Goal: Check status: Verify the current state of an ongoing process or item

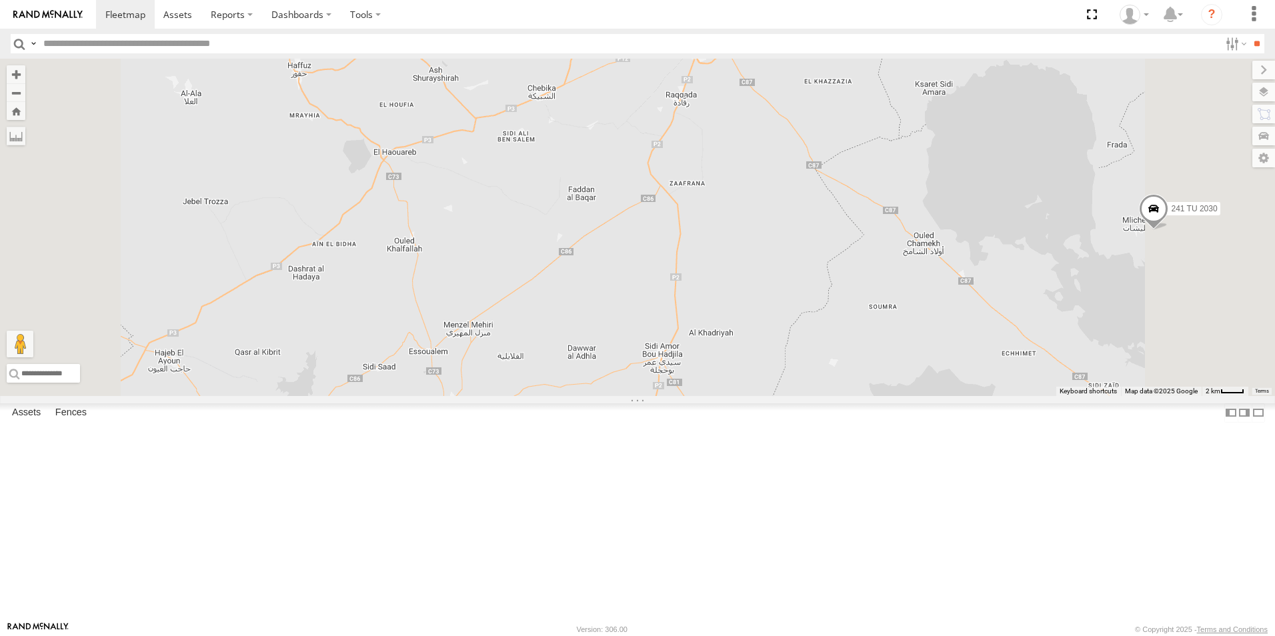
drag, startPoint x: 867, startPoint y: 179, endPoint x: 754, endPoint y: 298, distance: 163.8
click at [754, 298] on div "241 TU 2030 241 TU 2029 231 TU 3159 245 TU 9061 245 TU 9062 240 TU 779 234 TU 2…" at bounding box center [637, 228] width 1275 height 338
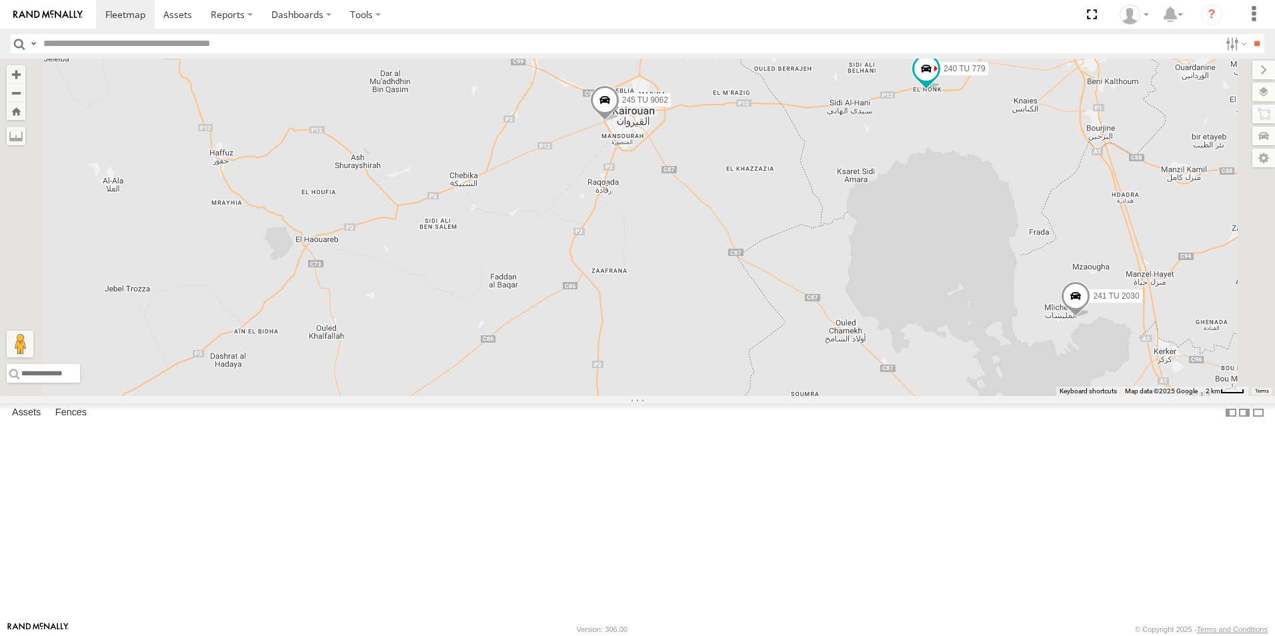
drag, startPoint x: 754, startPoint y: 298, endPoint x: 762, endPoint y: 270, distance: 29.6
click at [754, 298] on div "241 TU 2030 241 TU 2029 231 TU 3159 245 TU 9061 245 TU 9062 240 TU 779 234 TU 2…" at bounding box center [637, 228] width 1275 height 338
click at [668, 107] on span "245 TU 9062" at bounding box center [645, 101] width 46 height 9
click at [986, 75] on span "240 TU 779" at bounding box center [965, 69] width 42 height 9
click at [1083, 239] on div "241 TU 2030 241 TU 2029 231 TU 3159 245 TU 9061 245 TU 9062 240 TU 779 234 TU 2…" at bounding box center [637, 228] width 1275 height 338
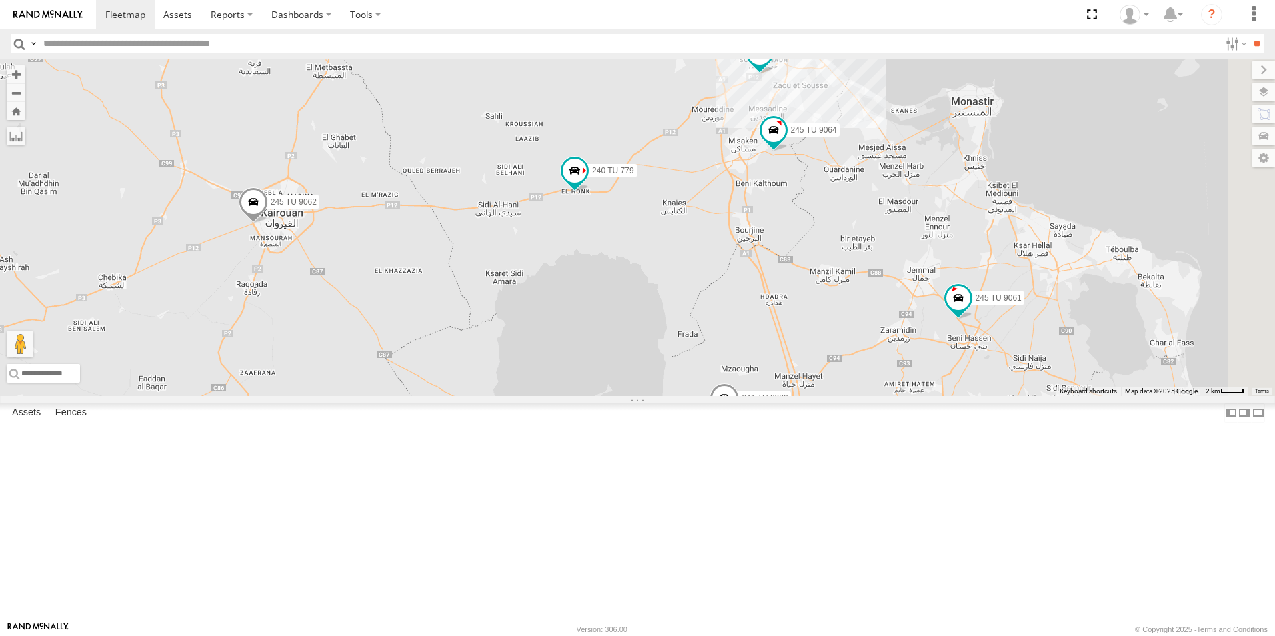
drag, startPoint x: 1083, startPoint y: 239, endPoint x: 725, endPoint y: 342, distance: 372.7
click at [725, 342] on div "241 TU 2030 241 TU 2029 231 TU 3159 245 TU 9061 245 TU 9062 240 TU 779 234 TU 2…" at bounding box center [637, 228] width 1275 height 338
click at [316, 207] on span "245 TU 9062" at bounding box center [293, 202] width 46 height 9
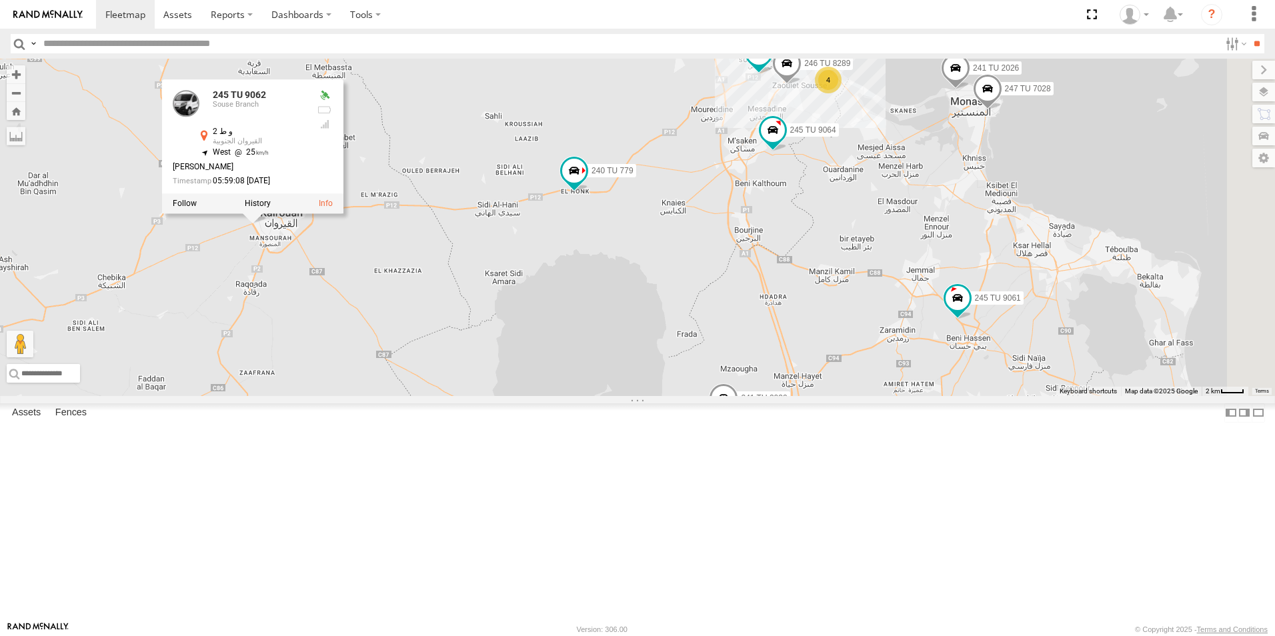
click at [831, 324] on div "241 TU 2030 241 TU 2029 231 TU 3159 245 TU 9061 245 TU 9062 240 TU 779 234 TU 2…" at bounding box center [637, 228] width 1275 height 338
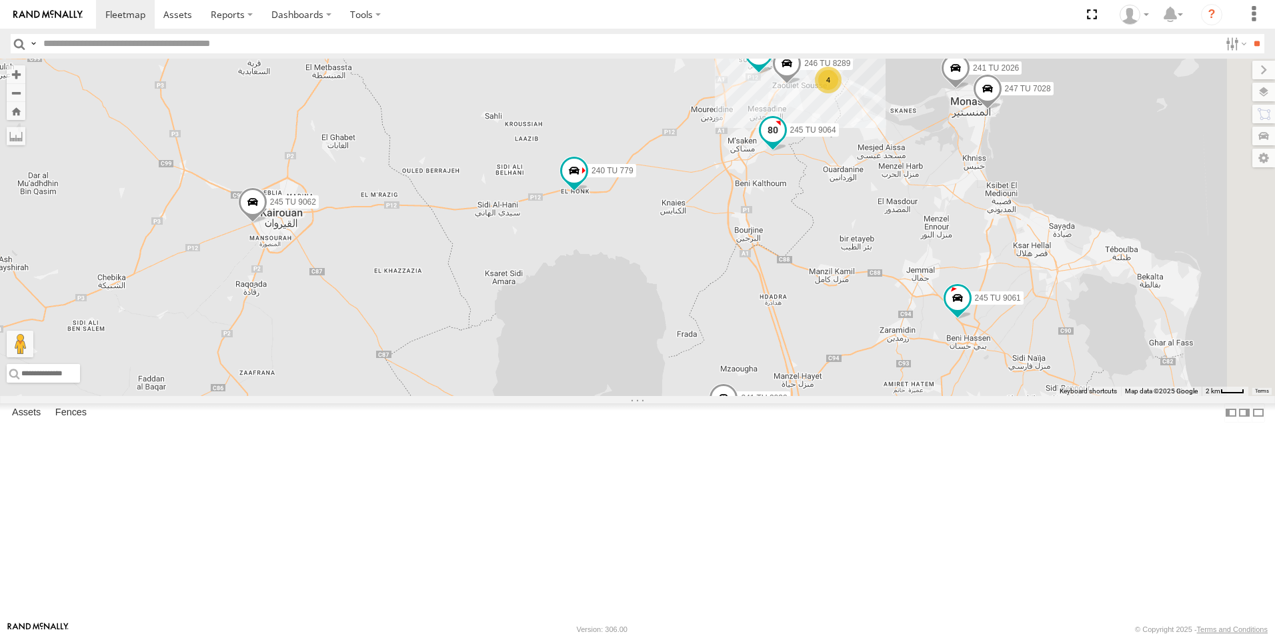
click at [839, 137] on label "245 TU 9064" at bounding box center [809, 129] width 59 height 13
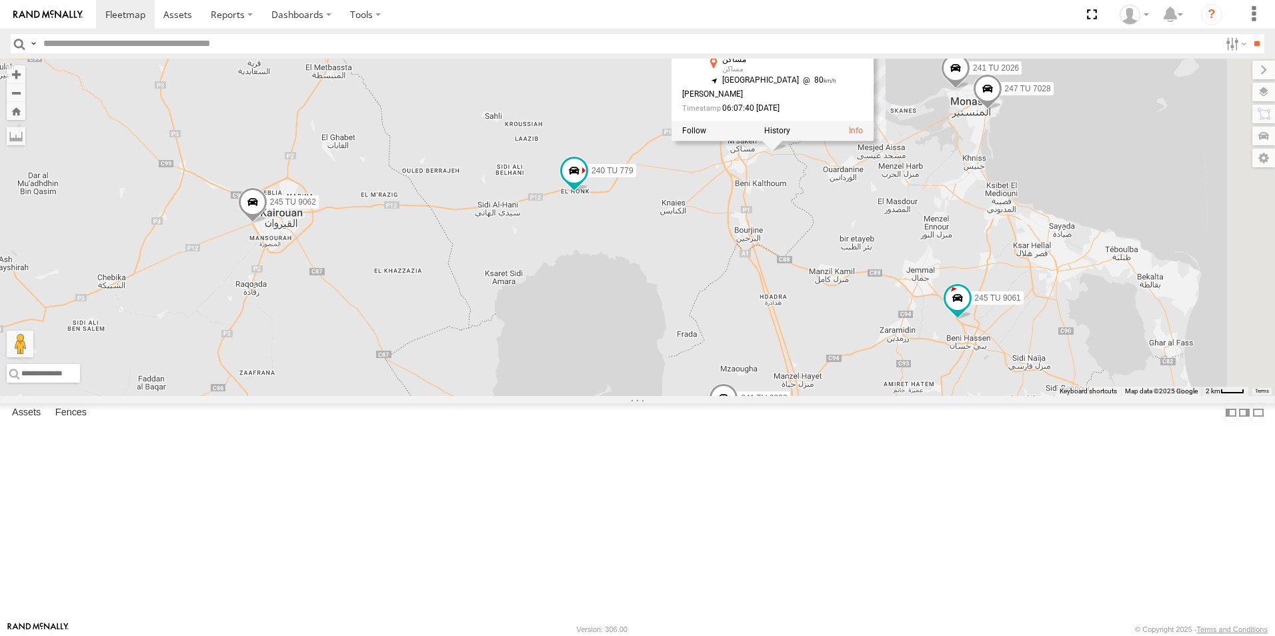
click at [810, 296] on div "241 TU 2030 241 TU 2029 231 TU 3159 245 TU 9061 245 TU 9062 240 TU 779 234 TU 2…" at bounding box center [637, 228] width 1275 height 338
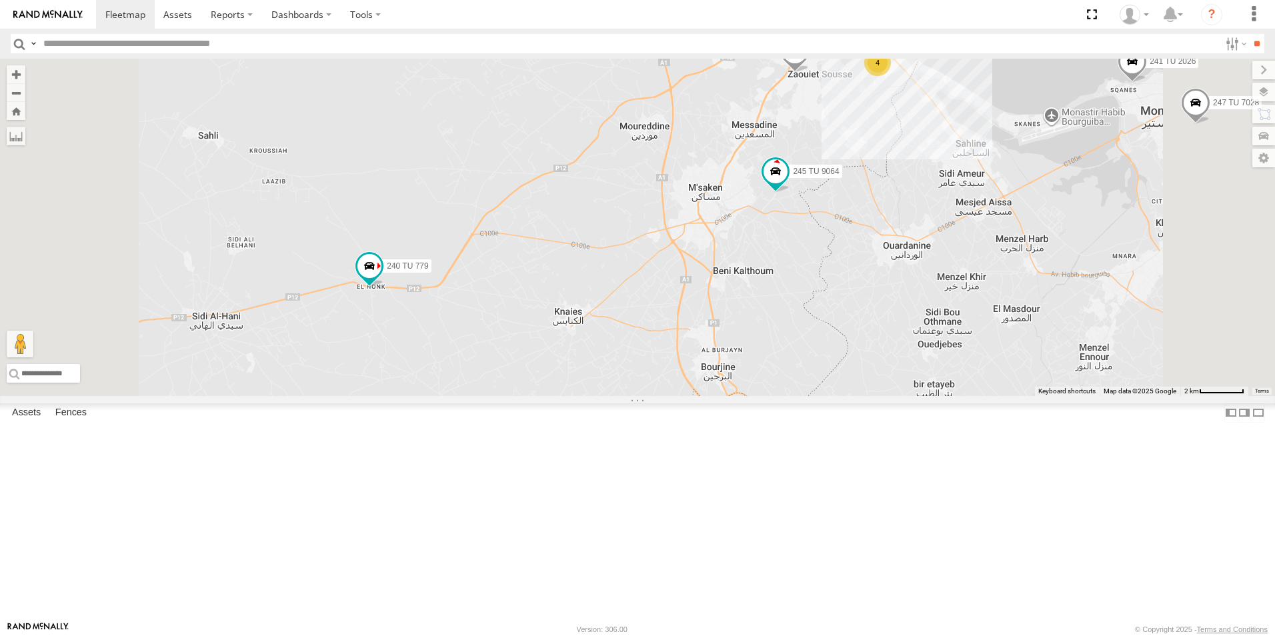
click at [805, 37] on label "245 TU 9060" at bounding box center [775, 29] width 59 height 13
click at [879, 189] on div "241 TU 2030 241 TU 2029 231 TU 3159 245 TU 9061 245 TU 9062 240 TU 779 234 TU 2…" at bounding box center [637, 228] width 1275 height 338
click at [859, 57] on span "246 TU 8289" at bounding box center [836, 51] width 46 height 9
click at [895, 209] on div "241 TU 2030 241 TU 2029 231 TU 3159 245 TU 9061 245 TU 9062 240 TU 779 234 TU 2…" at bounding box center [637, 228] width 1275 height 338
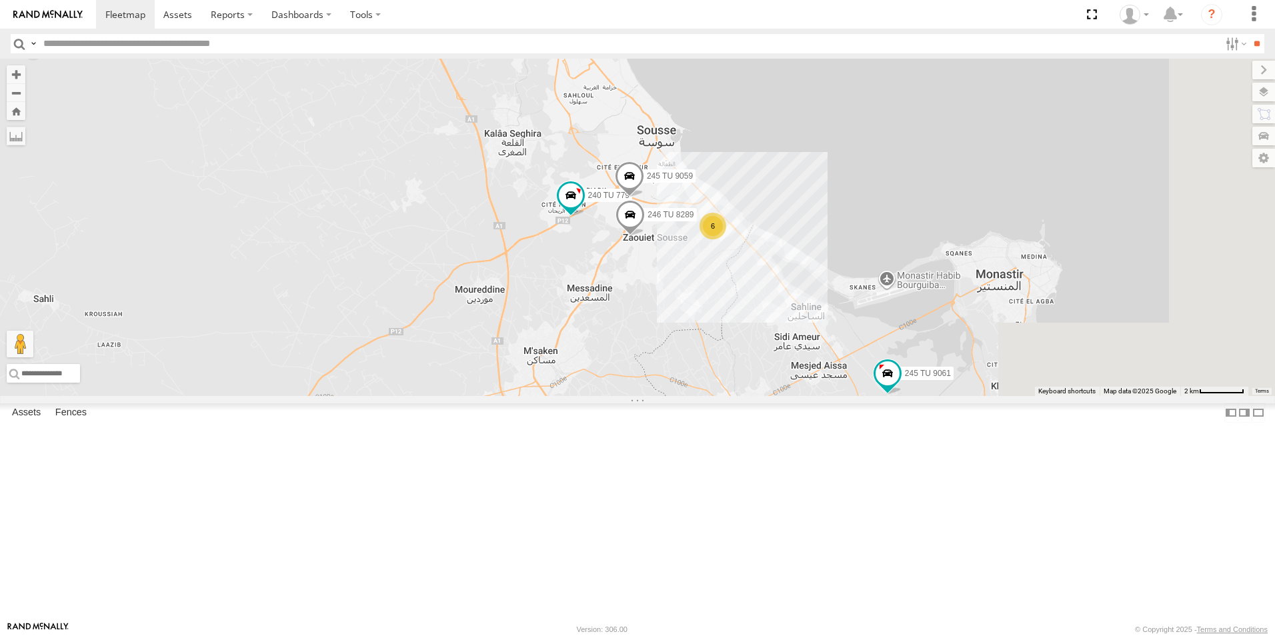
drag, startPoint x: 882, startPoint y: 174, endPoint x: 716, endPoint y: 340, distance: 234.9
click at [716, 340] on div "245 TU 9061 240 TU 779 246 TU 8289 245 TU 9059 6" at bounding box center [637, 228] width 1275 height 338
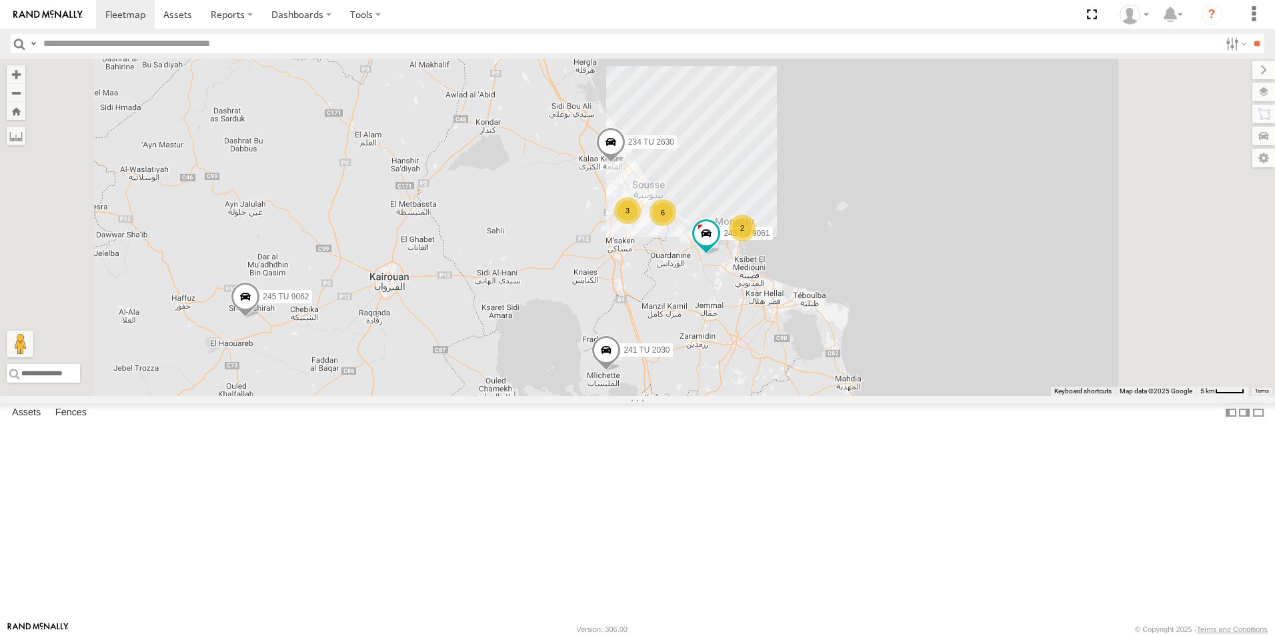
click at [309, 302] on span "245 TU 9062" at bounding box center [286, 296] width 46 height 9
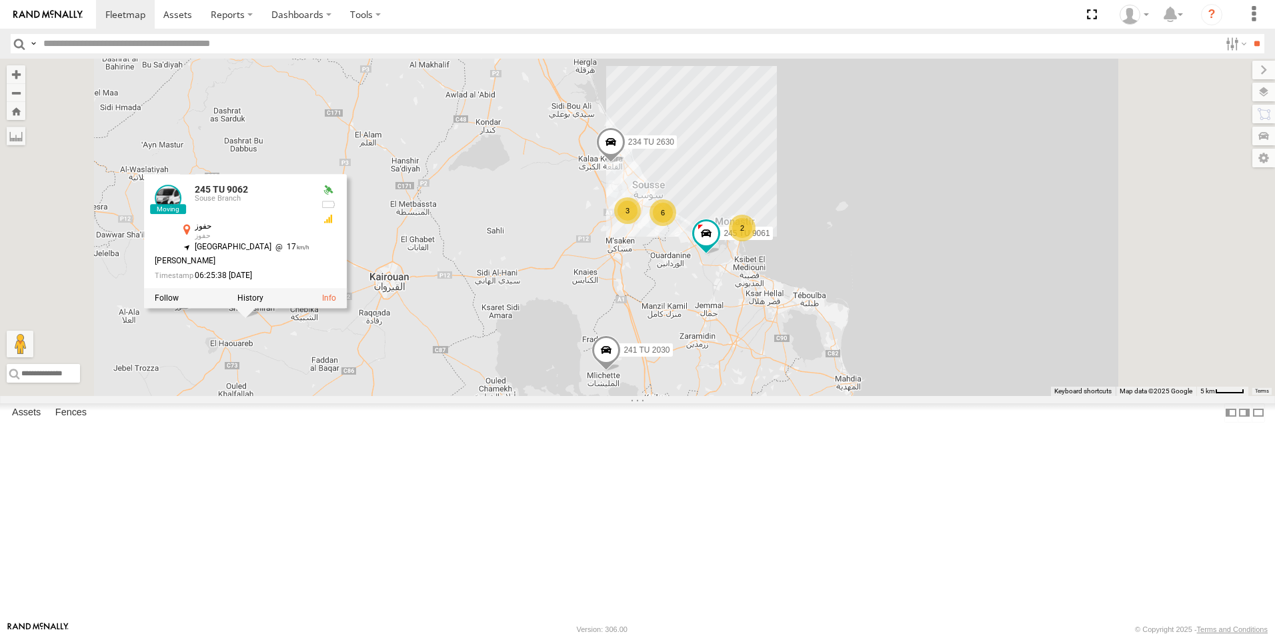
click at [546, 396] on div "245 TU 9061 234 TU 2630 241 TU 2030 2 6 245 TU 9062 3 245 TU 9062 Souse Branch …" at bounding box center [637, 228] width 1275 height 338
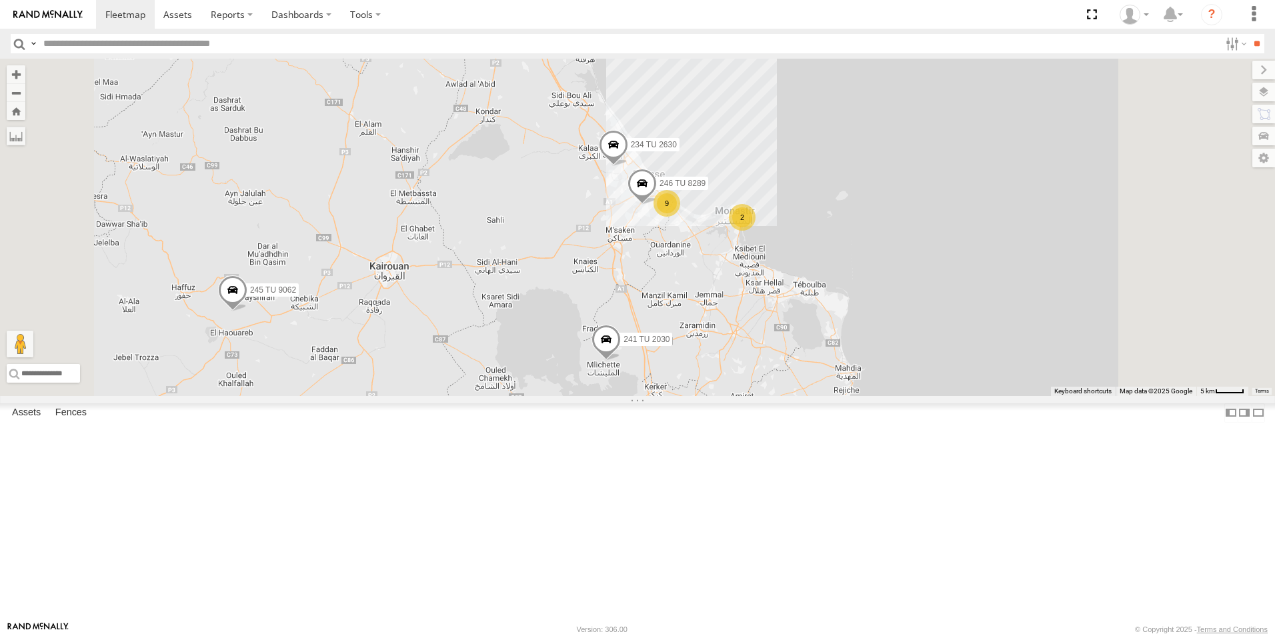
click at [296, 295] on span "245 TU 9062" at bounding box center [273, 290] width 46 height 9
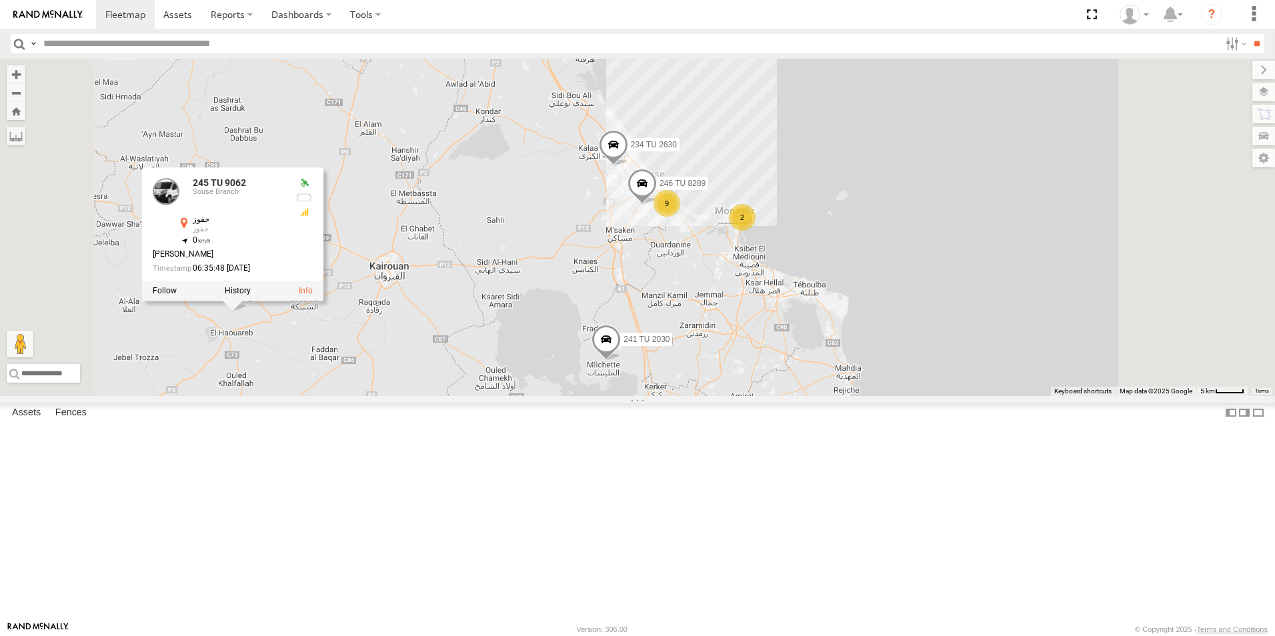
click at [470, 396] on div "241 TU 2030 234 TU 2630 245 TU 9062 246 TU 8289 2 9 245 TU 9062 Souse Branch حف…" at bounding box center [637, 228] width 1275 height 338
